Goal: Task Accomplishment & Management: Use online tool/utility

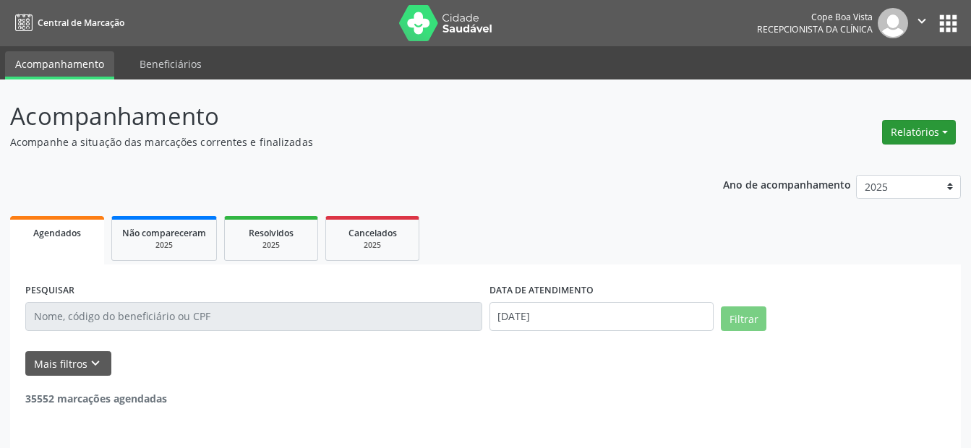
click at [919, 132] on button "Relatórios" at bounding box center [919, 132] width 74 height 25
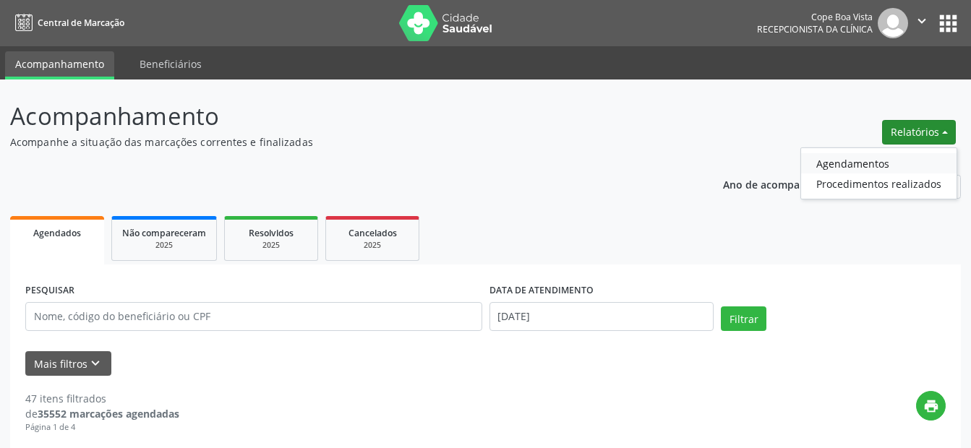
click at [890, 158] on link "Agendamentos" at bounding box center [879, 163] width 156 height 20
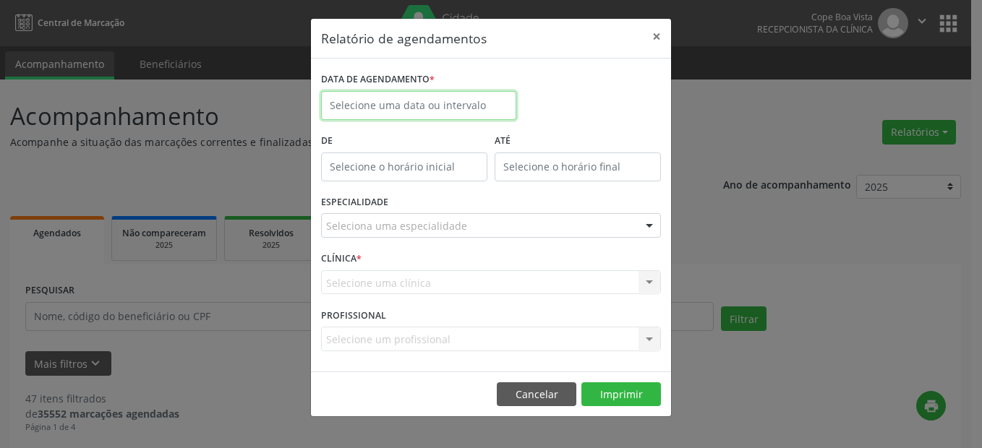
click at [400, 106] on input "text" at bounding box center [418, 105] width 195 height 29
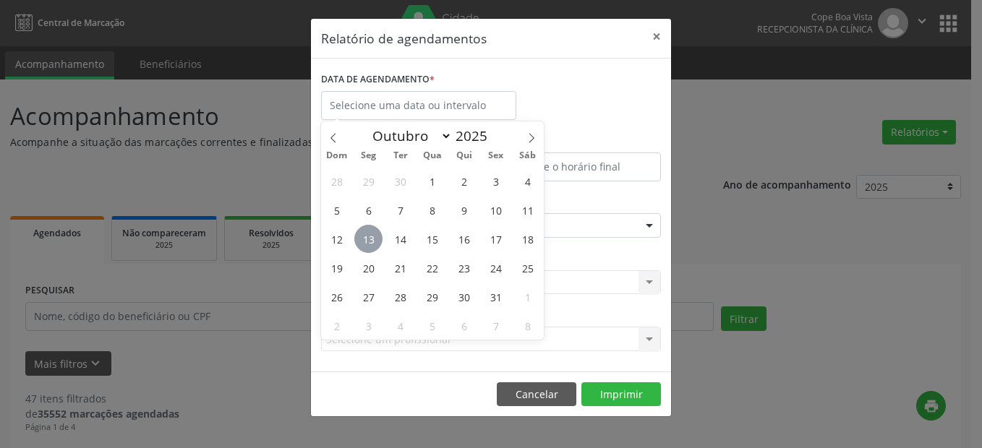
click at [367, 239] on span "13" at bounding box center [368, 239] width 28 height 28
type input "[DATE]"
click at [366, 239] on span "13" at bounding box center [368, 239] width 28 height 28
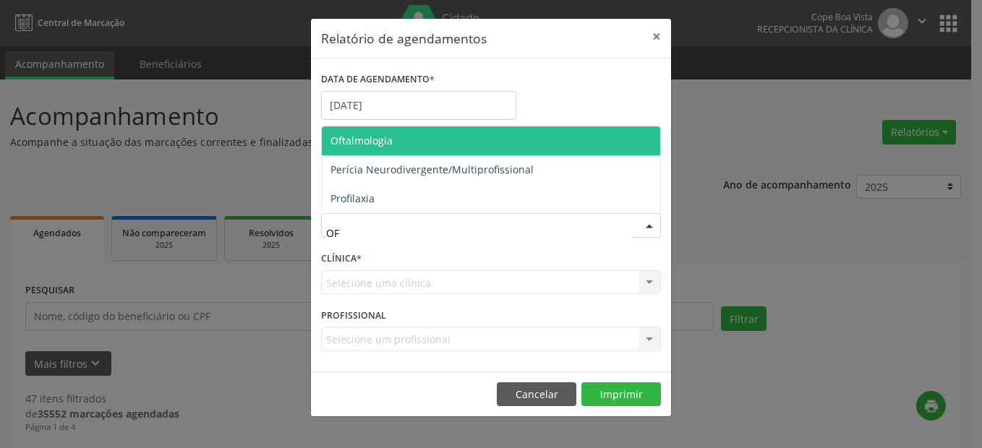
type input "OFT"
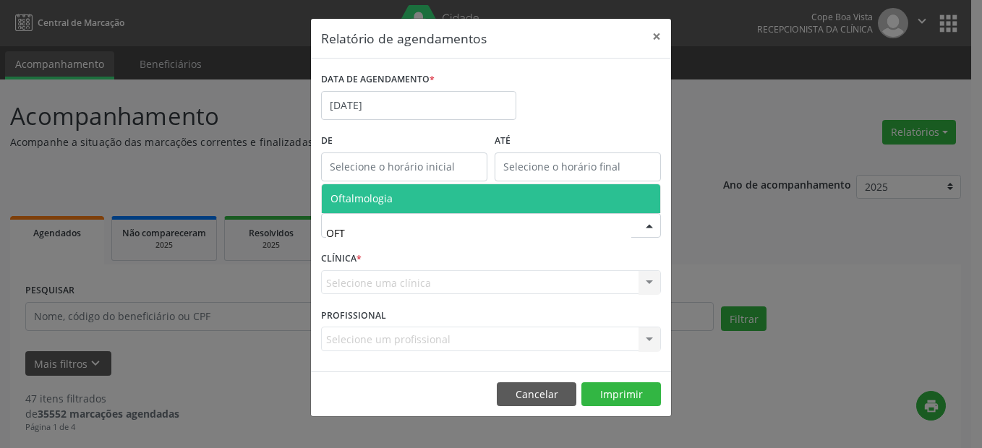
click at [399, 195] on span "Oftalmologia" at bounding box center [491, 198] width 338 height 29
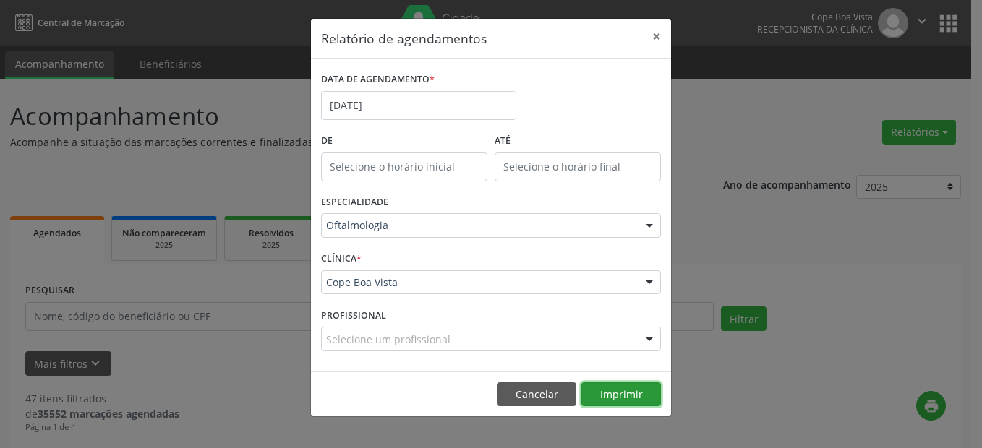
click at [625, 394] on button "Imprimir" at bounding box center [622, 395] width 80 height 25
